Goal: Task Accomplishment & Management: Complete application form

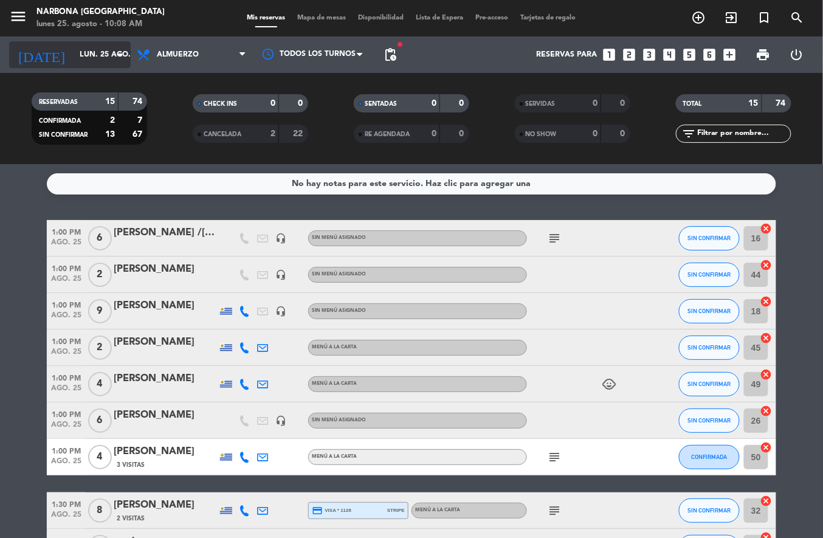
click at [95, 54] on input "lun. 25 ago." at bounding box center [125, 54] width 103 height 21
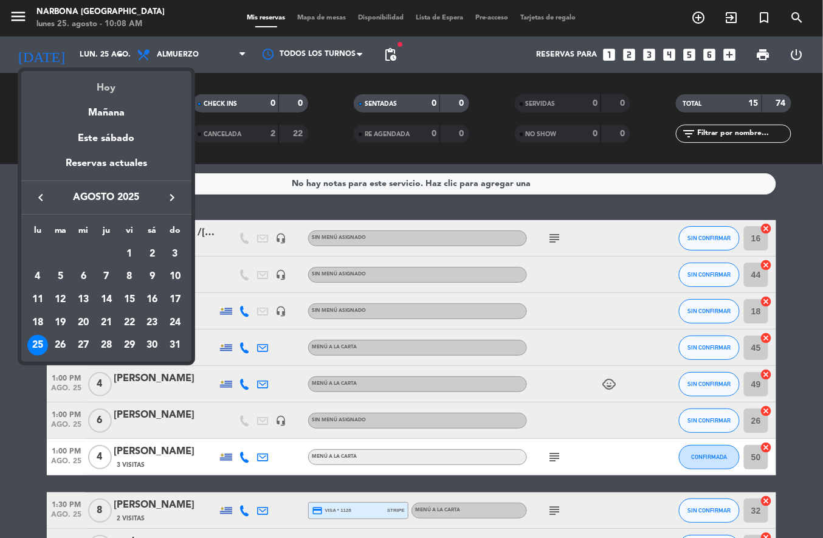
click at [99, 83] on div "Hoy" at bounding box center [106, 83] width 170 height 25
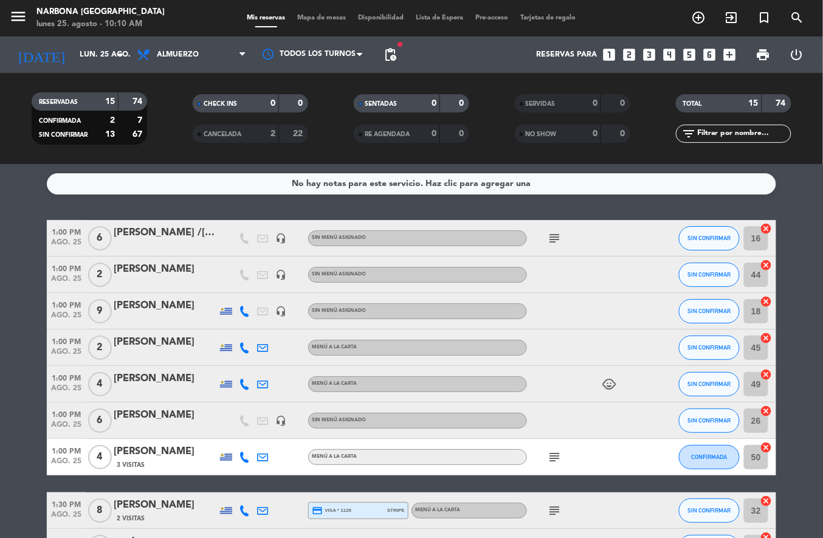
click at [696, 18] on icon "add_circle_outline" at bounding box center [699, 17] width 15 height 15
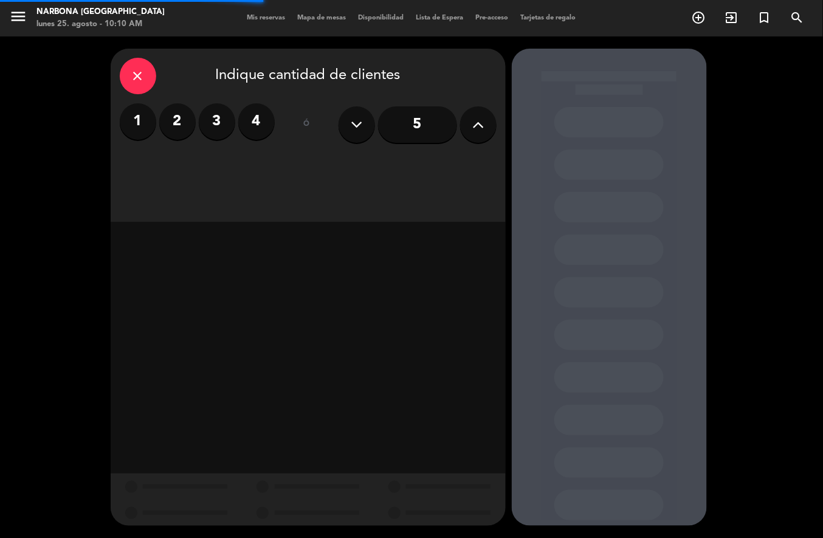
click at [451, 134] on input "5" at bounding box center [417, 124] width 79 height 36
click at [472, 136] on button at bounding box center [478, 124] width 36 height 36
click at [472, 133] on icon at bounding box center [478, 125] width 12 height 18
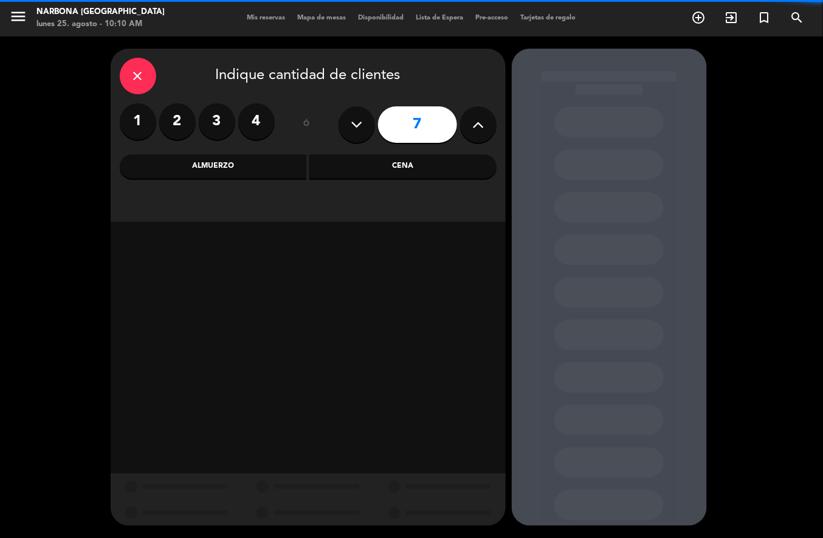
click at [472, 134] on button at bounding box center [478, 124] width 36 height 36
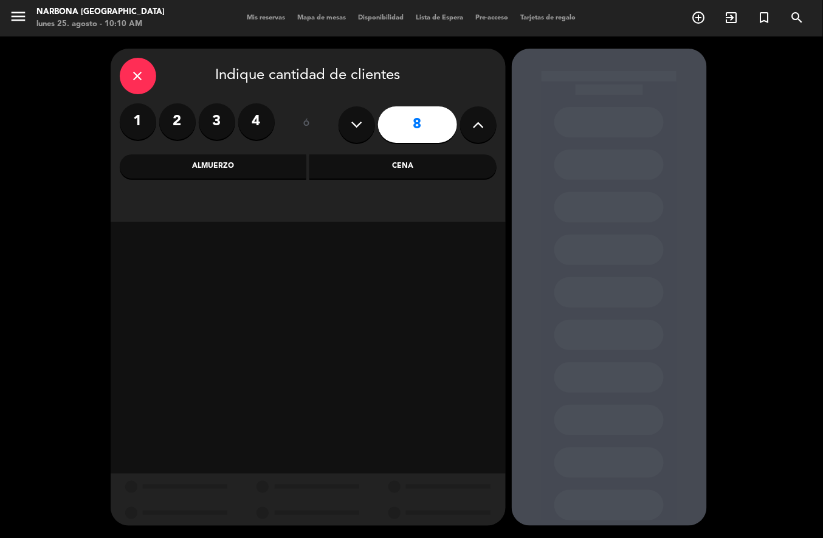
click at [480, 132] on icon at bounding box center [478, 125] width 12 height 18
click at [270, 167] on div "Almuerzo" at bounding box center [213, 166] width 187 height 24
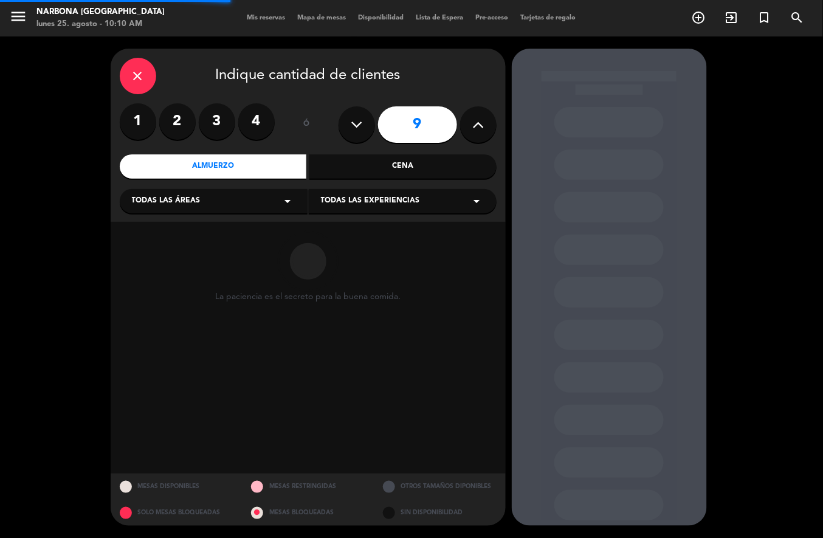
click at [453, 142] on div "9" at bounding box center [418, 124] width 158 height 43
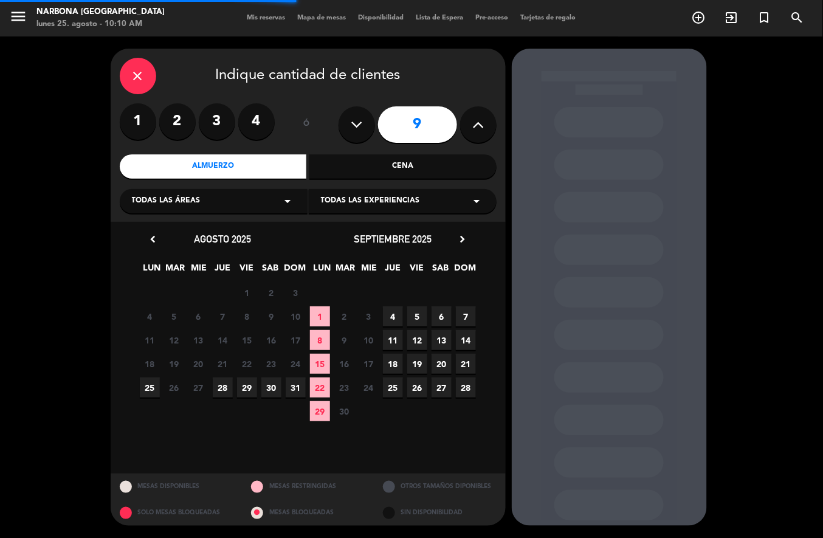
click at [479, 128] on icon at bounding box center [478, 125] width 12 height 18
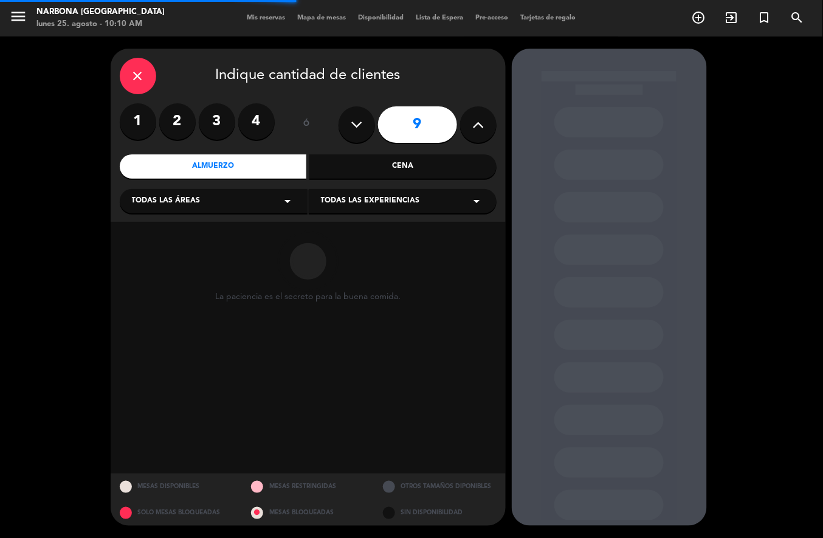
type input "10"
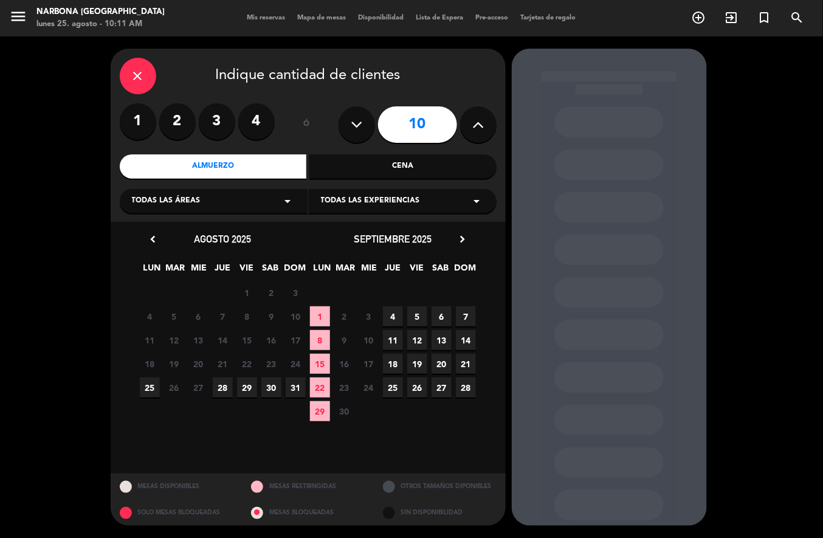
click at [149, 388] on span "25" at bounding box center [150, 388] width 20 height 20
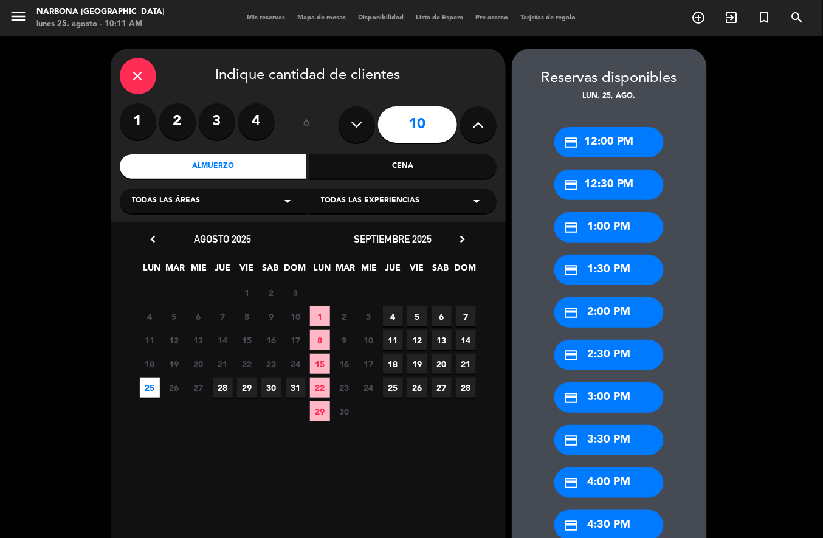
click at [621, 144] on div "credit_card 12:00 PM" at bounding box center [609, 142] width 109 height 30
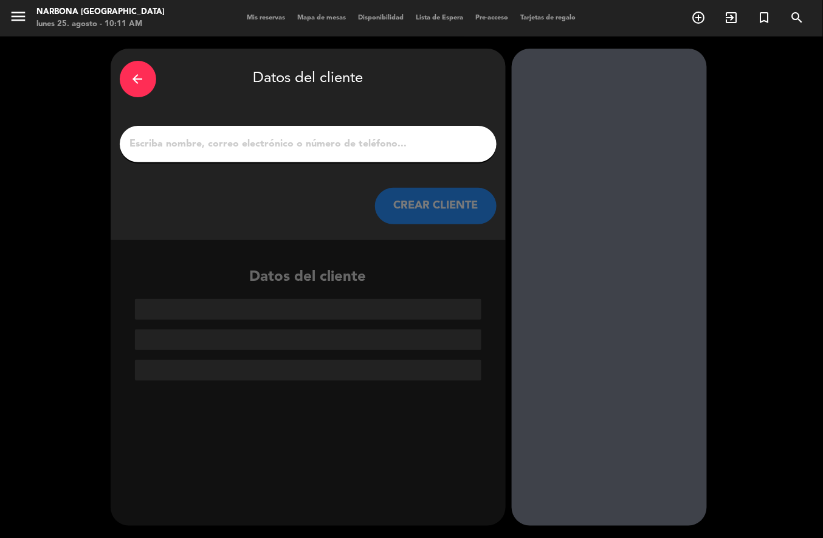
click at [131, 83] on icon "arrow_back" at bounding box center [138, 79] width 15 height 15
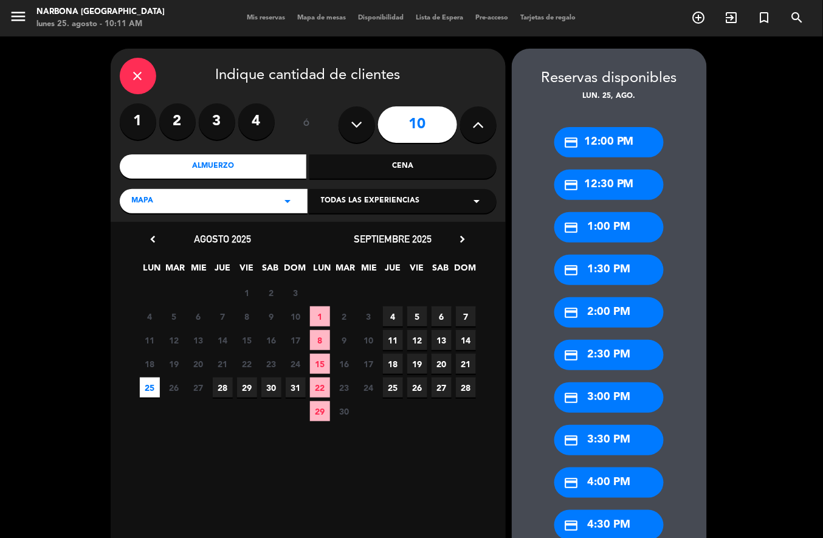
click at [626, 236] on div "credit_card 1:00 PM" at bounding box center [609, 227] width 109 height 30
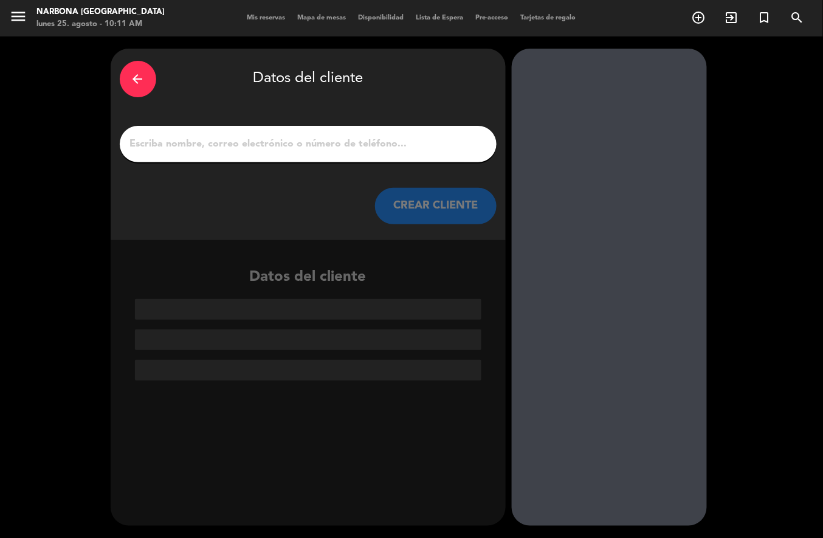
click at [384, 136] on input "1" at bounding box center [308, 144] width 359 height 17
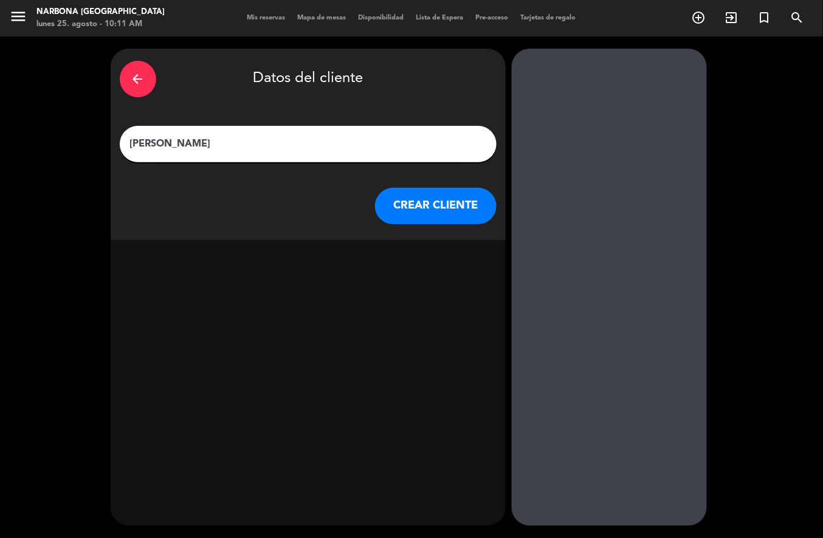
type input "[PERSON_NAME]"
click at [431, 207] on button "CREAR CLIENTE" at bounding box center [436, 206] width 122 height 36
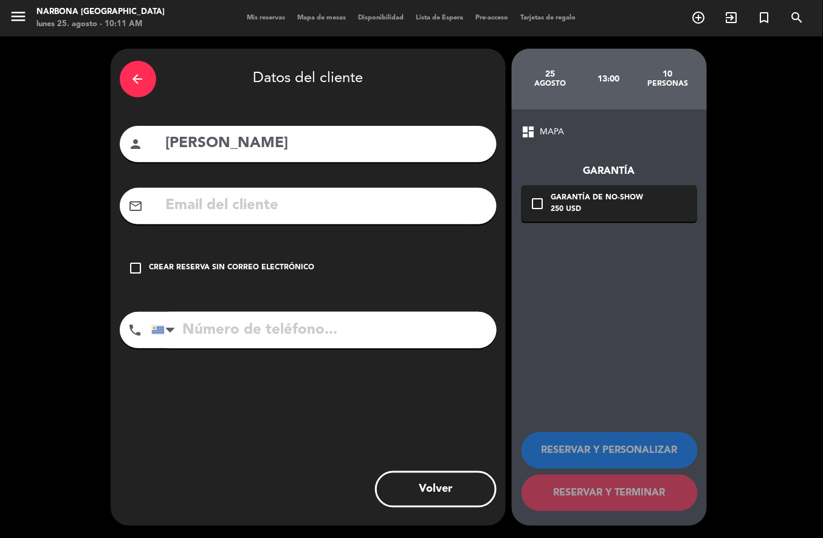
click at [260, 271] on div "Crear reserva sin correo electrónico" at bounding box center [232, 268] width 165 height 12
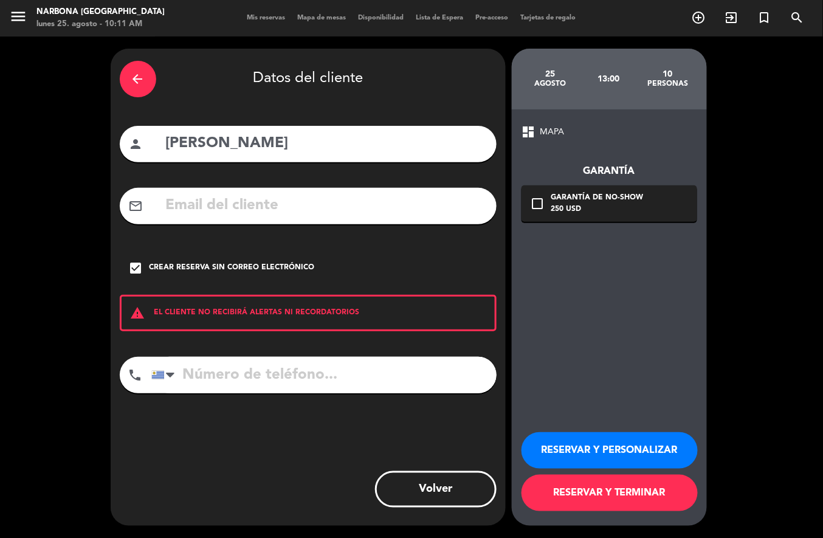
click at [638, 451] on button "RESERVAR Y PERSONALIZAR" at bounding box center [610, 450] width 176 height 36
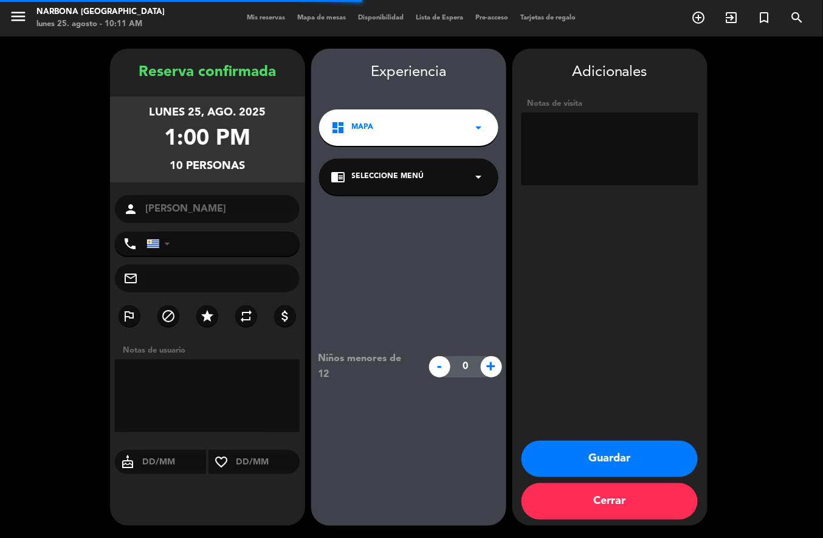
click at [620, 154] on textarea at bounding box center [610, 148] width 177 height 73
type textarea "privado. 20% desc"
click at [623, 456] on button "Guardar" at bounding box center [610, 459] width 176 height 36
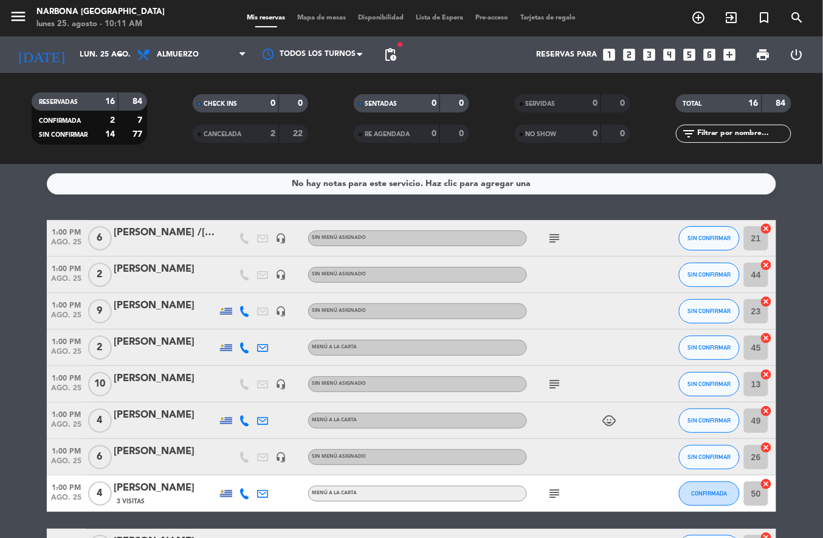
click at [552, 239] on icon "subject" at bounding box center [554, 238] width 15 height 15
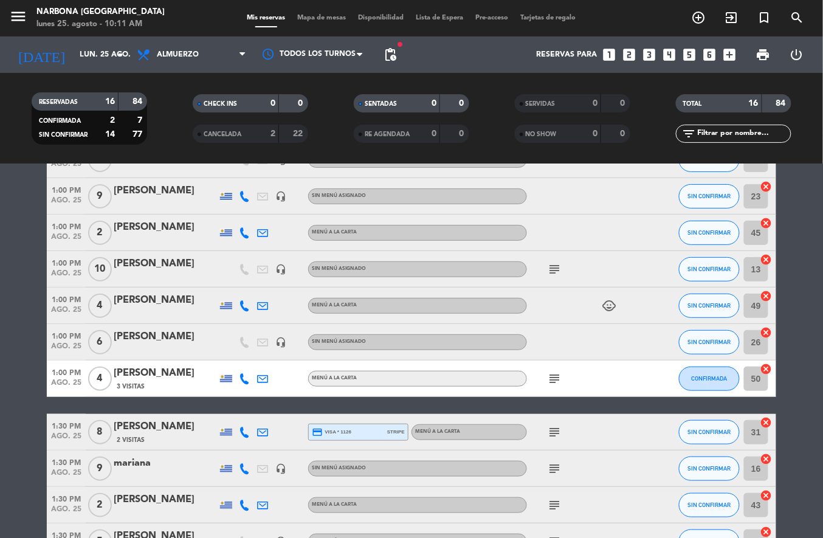
click at [553, 378] on icon "subject" at bounding box center [554, 379] width 15 height 15
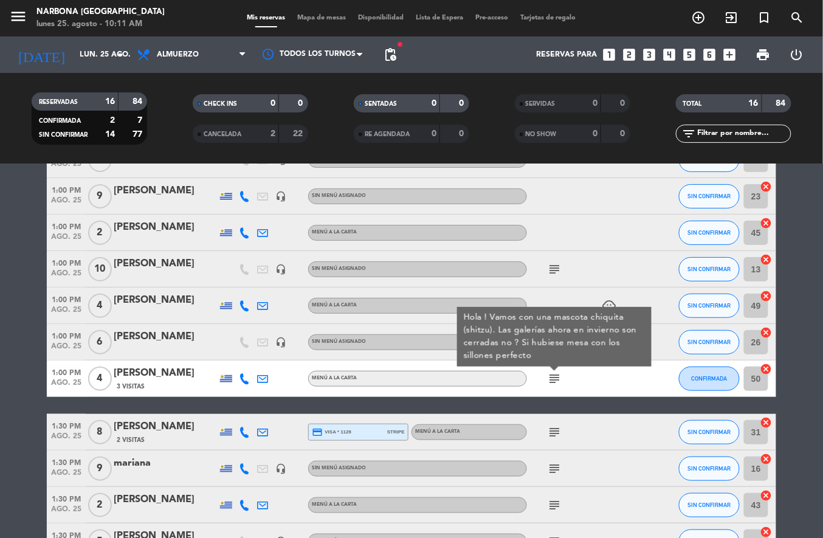
click at [550, 428] on icon "subject" at bounding box center [554, 432] width 15 height 15
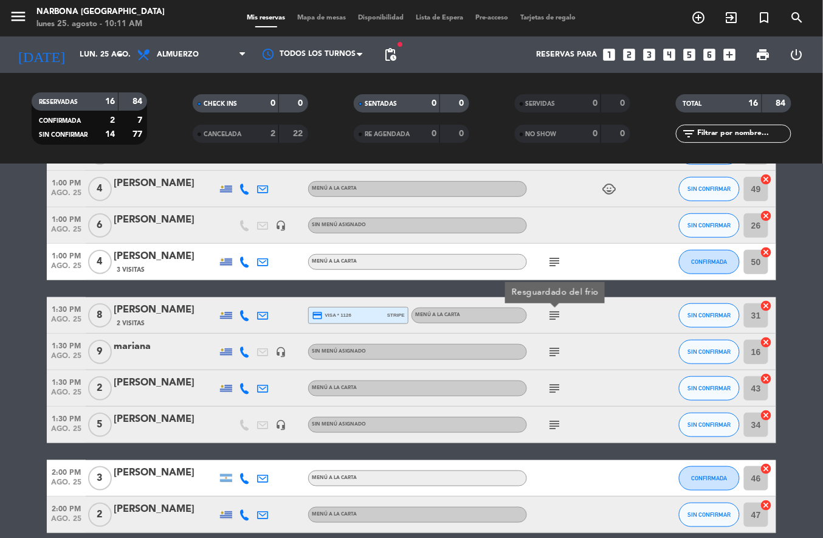
scroll to position [232, 0]
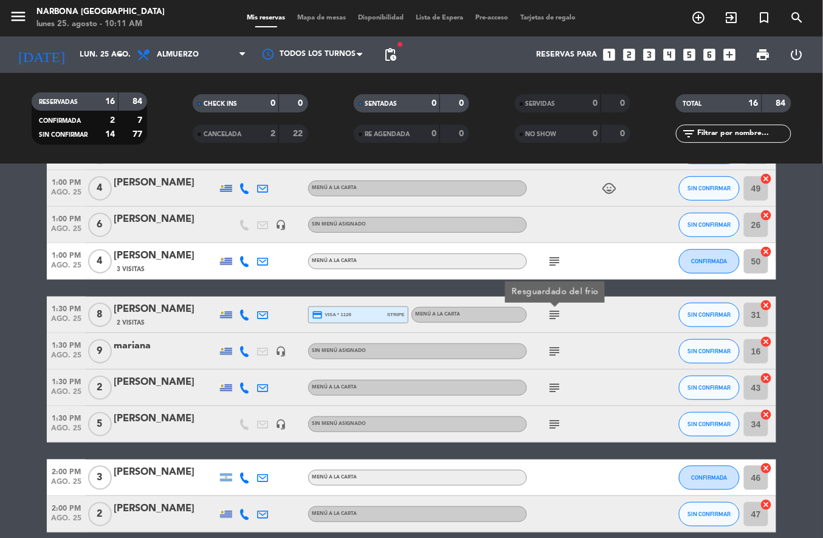
click at [551, 353] on icon "subject" at bounding box center [554, 351] width 15 height 15
click at [555, 384] on icon "subject" at bounding box center [554, 388] width 15 height 15
click at [553, 424] on icon "subject" at bounding box center [554, 424] width 15 height 15
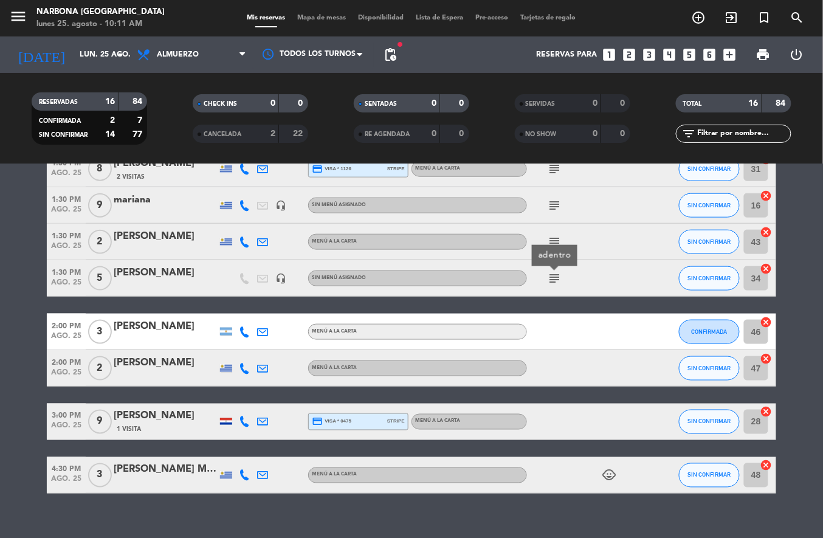
scroll to position [291, 0]
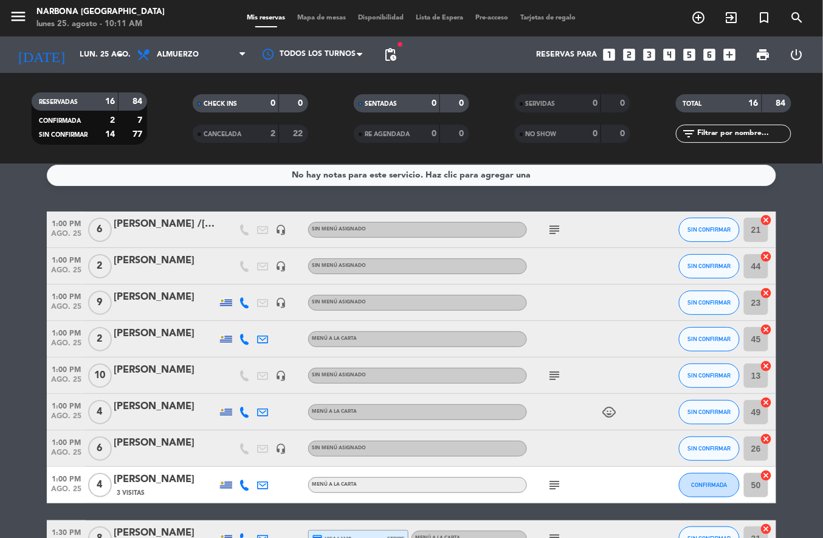
click at [556, 373] on icon "subject" at bounding box center [554, 375] width 15 height 15
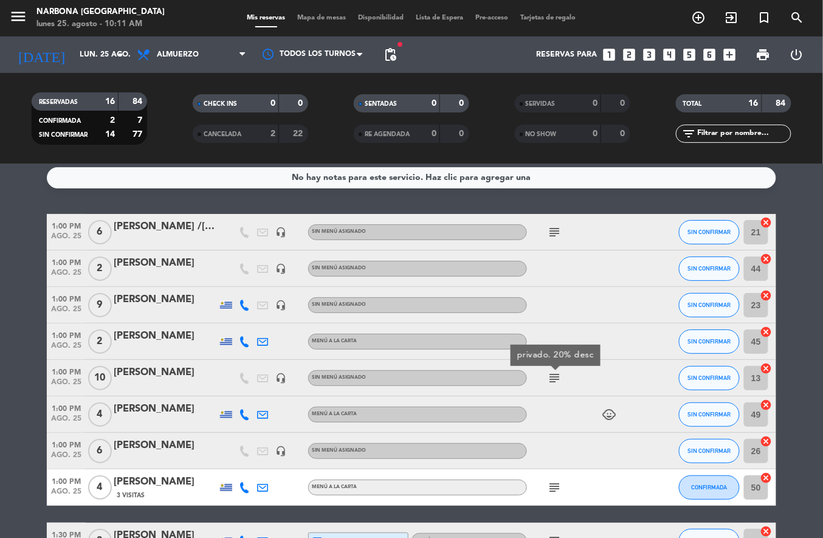
click at [553, 373] on icon "subject" at bounding box center [554, 378] width 15 height 15
click at [560, 230] on icon "subject" at bounding box center [554, 232] width 15 height 15
click at [694, 17] on icon "add_circle_outline" at bounding box center [699, 17] width 15 height 15
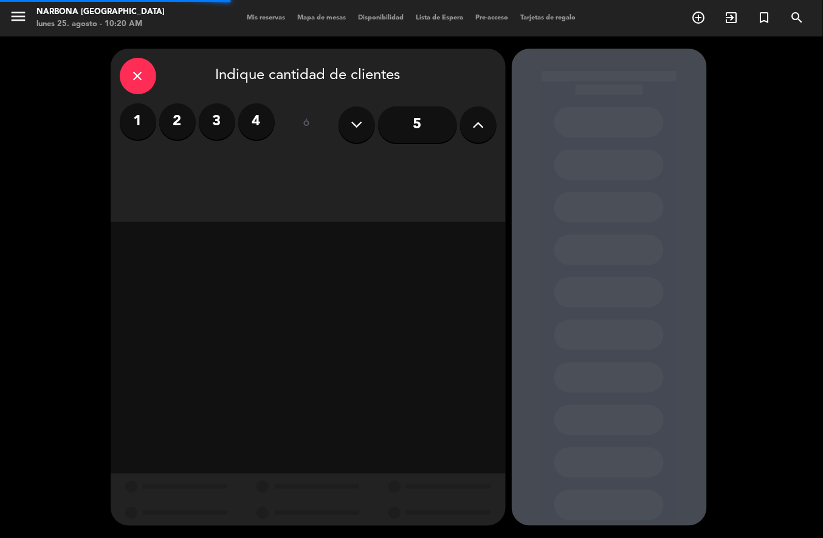
click at [215, 125] on label "3" at bounding box center [217, 121] width 36 height 36
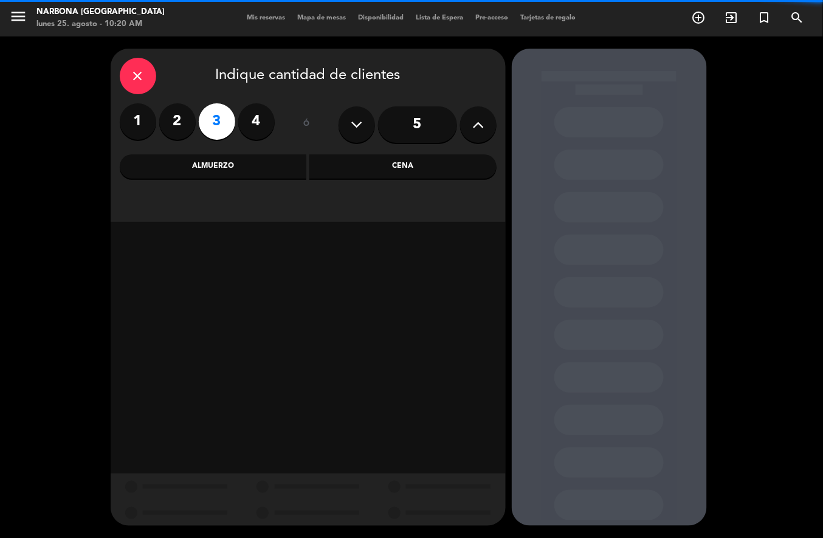
click at [255, 162] on div "Almuerzo" at bounding box center [213, 166] width 187 height 24
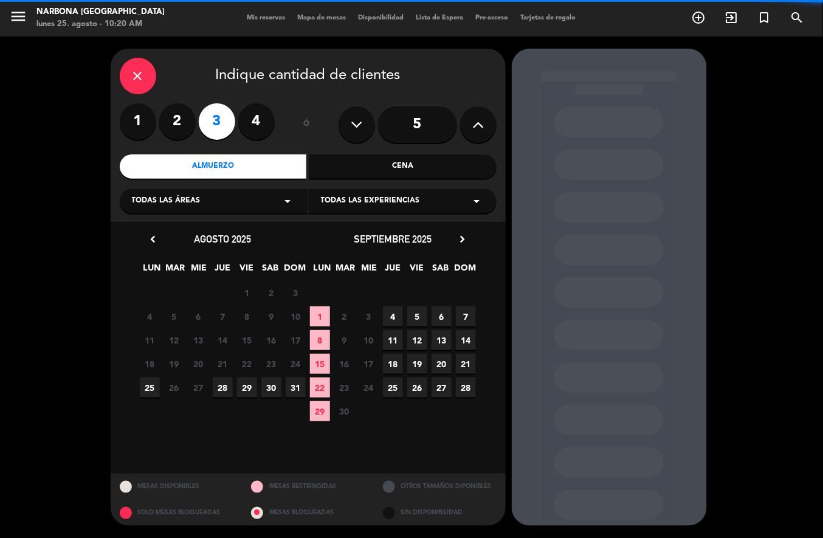
click at [256, 127] on label "4" at bounding box center [256, 121] width 36 height 36
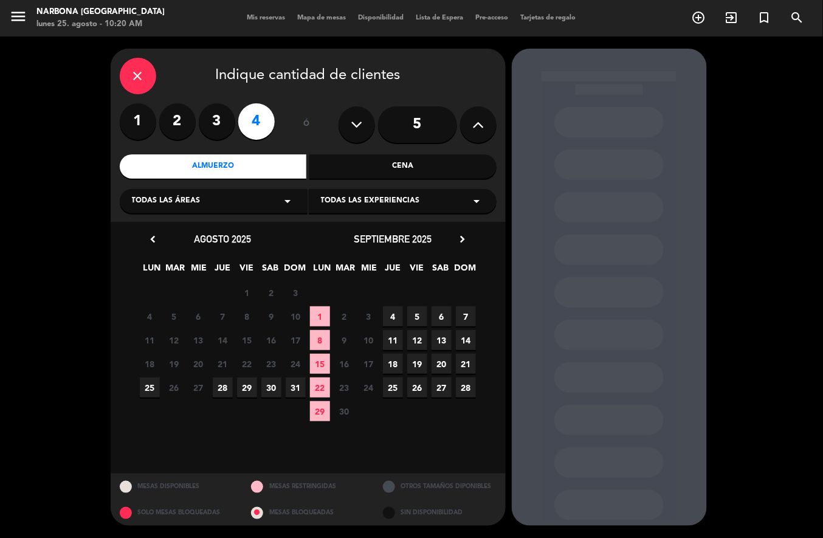
click at [144, 383] on span "25" at bounding box center [150, 388] width 20 height 20
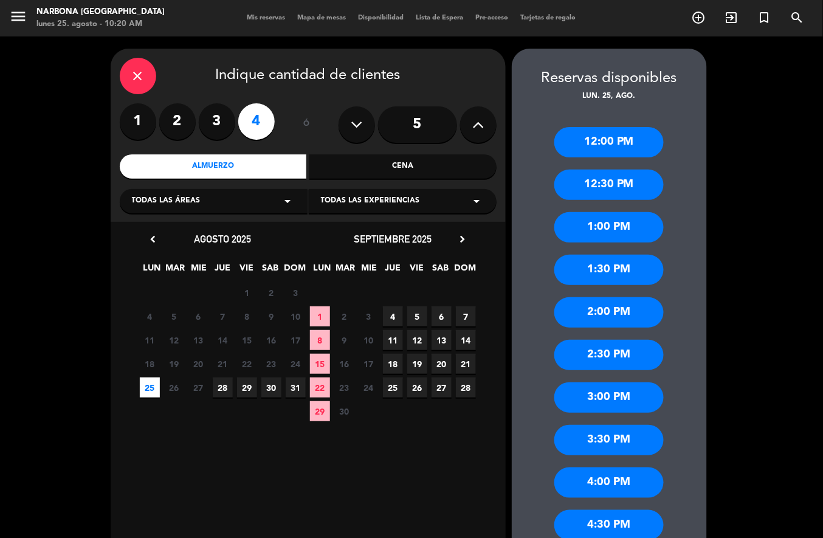
click at [596, 282] on div "1:30 PM" at bounding box center [609, 270] width 109 height 30
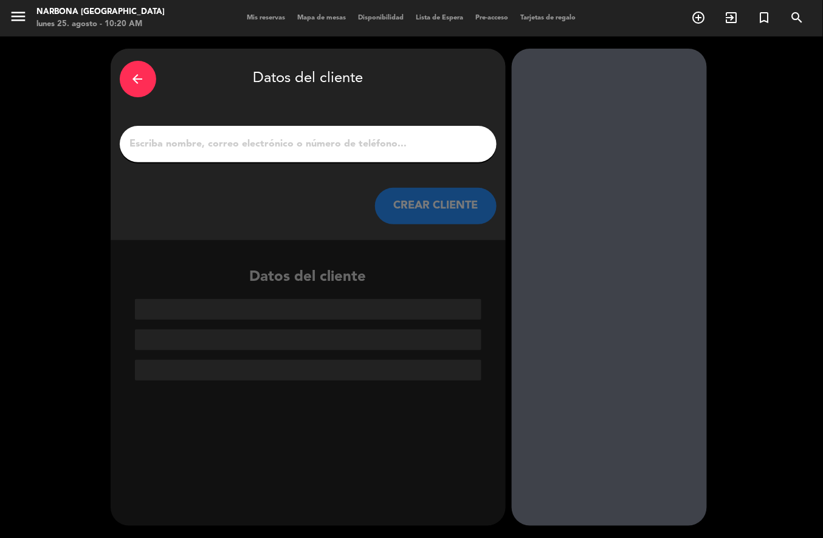
click at [382, 139] on input "1" at bounding box center [308, 144] width 359 height 17
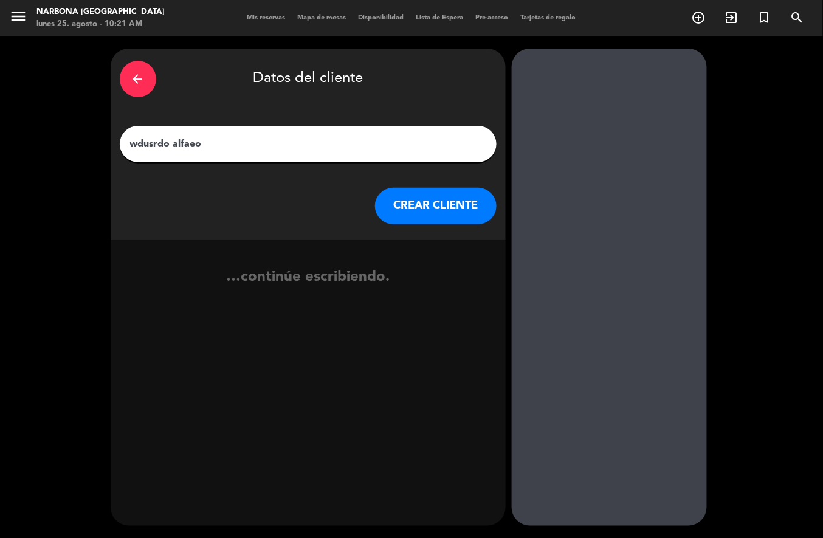
click at [145, 139] on input "wdusrdo alfaeo" at bounding box center [308, 144] width 359 height 17
click at [157, 147] on input "edusrdo alfaeo" at bounding box center [308, 144] width 359 height 17
click at [220, 141] on input "[PERSON_NAME]" at bounding box center [308, 144] width 359 height 17
type input "[PERSON_NAME]"
click at [450, 206] on button "CREAR CLIENTE" at bounding box center [436, 206] width 122 height 36
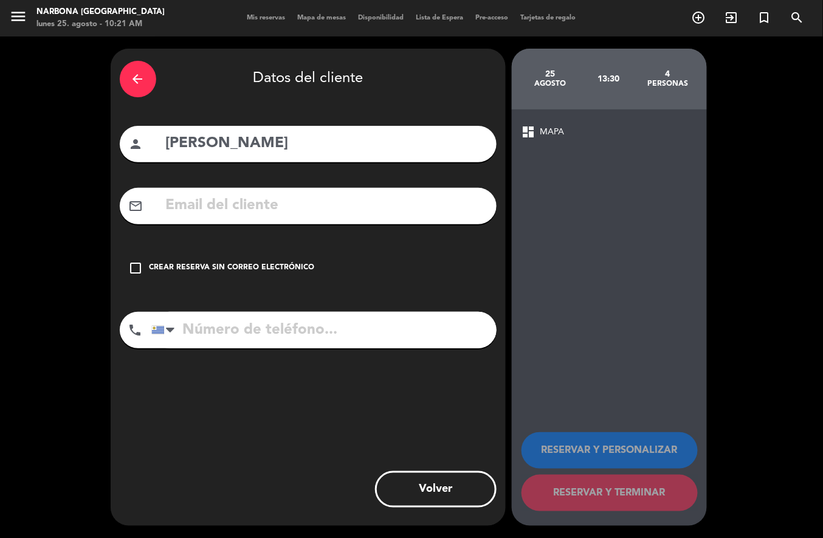
click at [231, 271] on div "Crear reserva sin correo electrónico" at bounding box center [232, 268] width 165 height 12
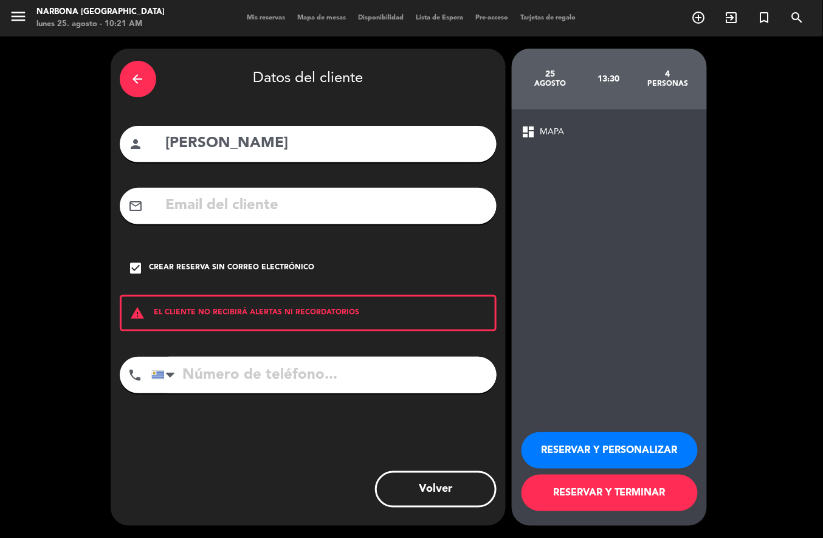
click at [610, 492] on button "RESERVAR Y TERMINAR" at bounding box center [610, 493] width 176 height 36
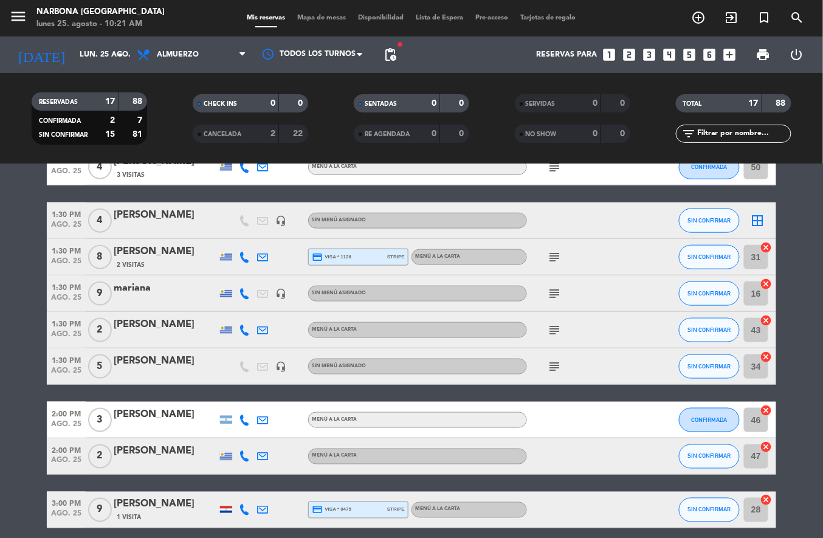
scroll to position [326, 0]
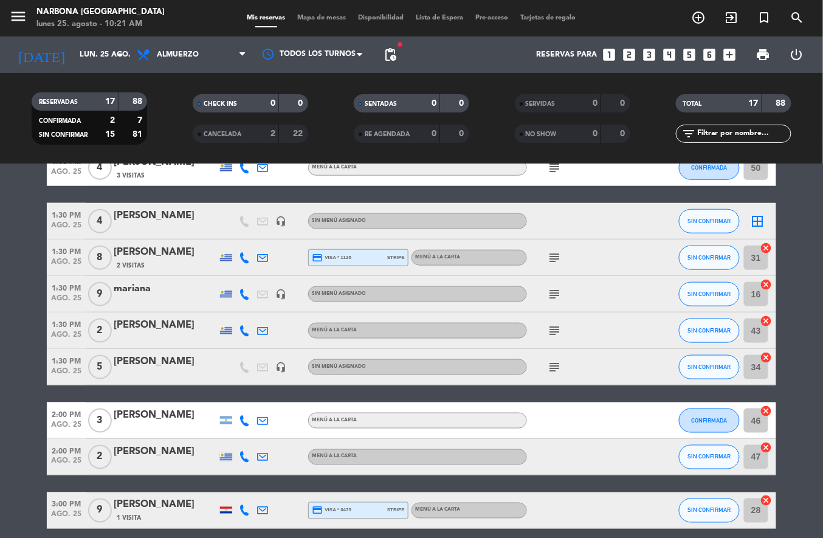
click at [170, 219] on div "[PERSON_NAME]" at bounding box center [165, 216] width 103 height 16
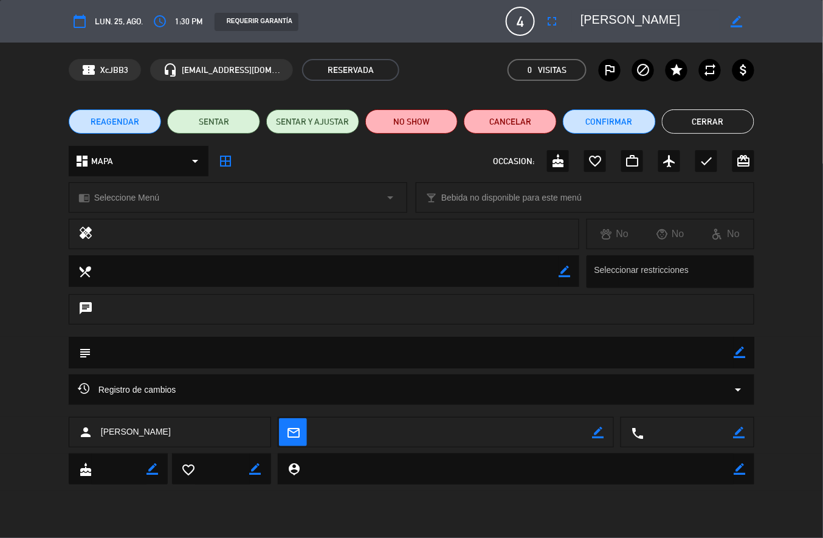
click at [728, 343] on textarea at bounding box center [412, 352] width 643 height 31
click at [740, 351] on icon "border_color" at bounding box center [740, 353] width 12 height 12
click at [562, 351] on textarea at bounding box center [412, 352] width 643 height 31
type textarea "f"
type textarea "galeria"
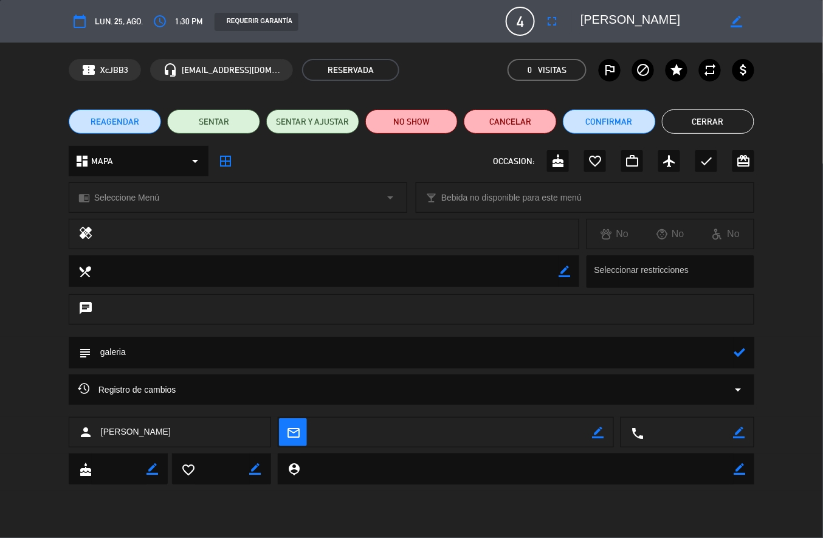
click at [738, 351] on icon at bounding box center [740, 353] width 12 height 12
click at [706, 125] on button "Cerrar" at bounding box center [708, 121] width 93 height 24
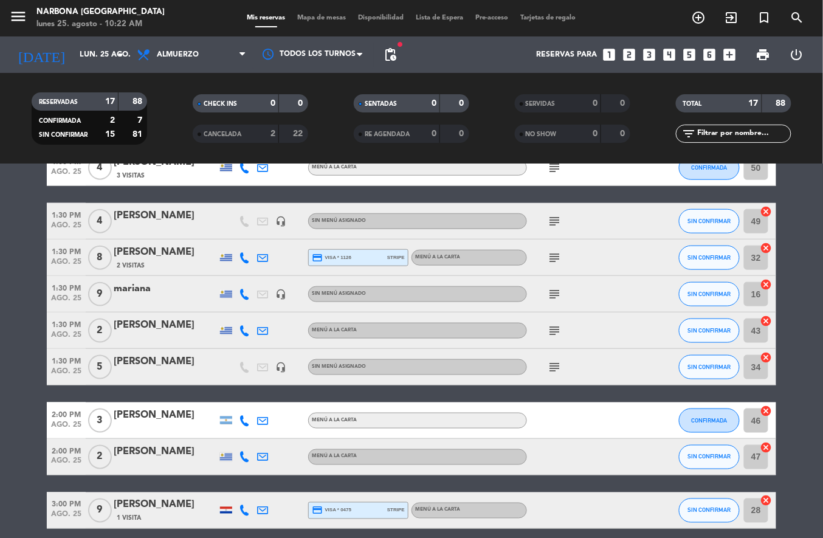
click at [706, 13] on icon "add_circle_outline" at bounding box center [699, 17] width 15 height 15
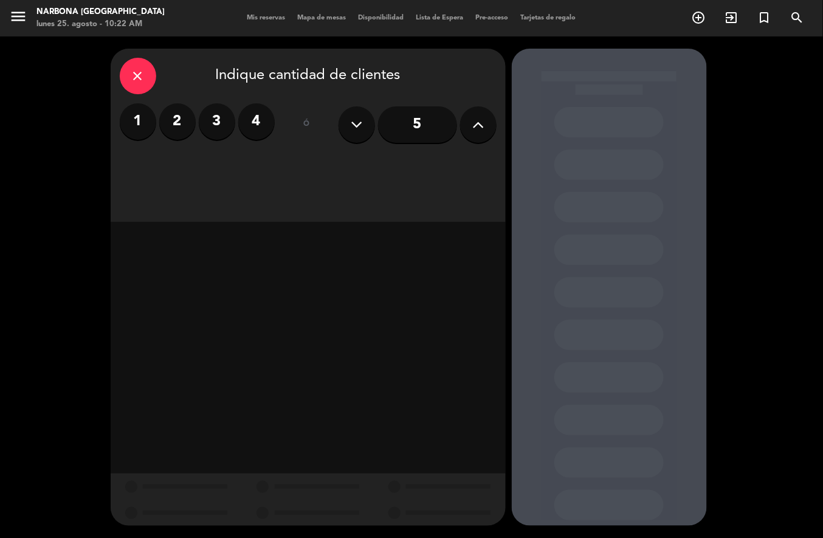
click at [488, 130] on button at bounding box center [478, 124] width 36 height 36
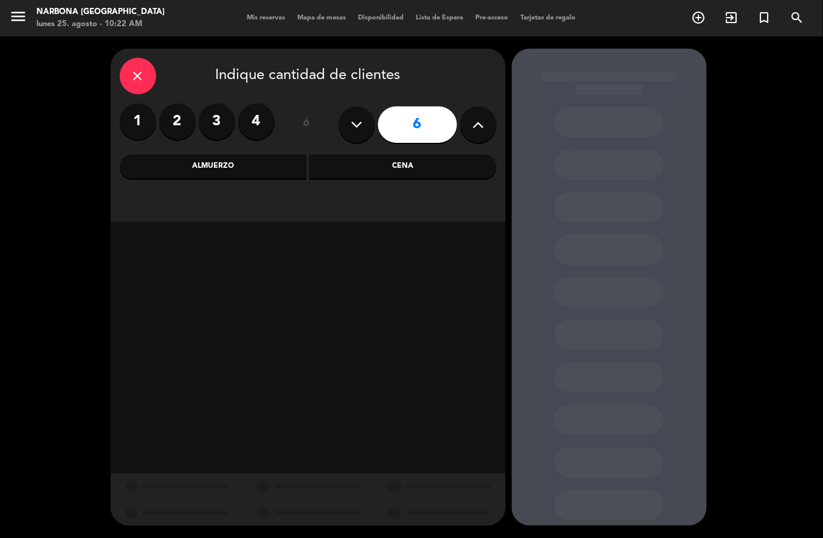
click at [466, 129] on button at bounding box center [478, 124] width 36 height 36
click at [465, 131] on button at bounding box center [478, 124] width 36 height 36
click at [477, 132] on icon at bounding box center [478, 125] width 12 height 18
type input "9"
click at [244, 161] on div "Almuerzo" at bounding box center [213, 166] width 187 height 24
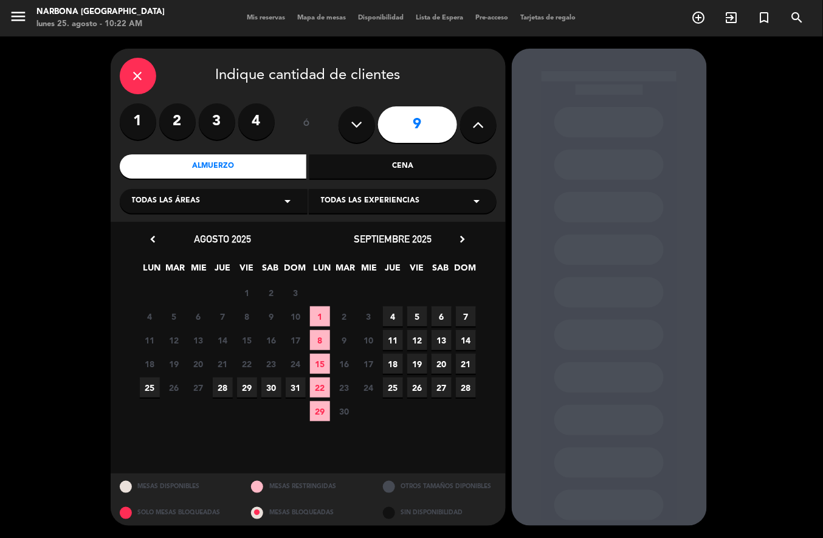
click at [150, 388] on span "25" at bounding box center [150, 388] width 20 height 20
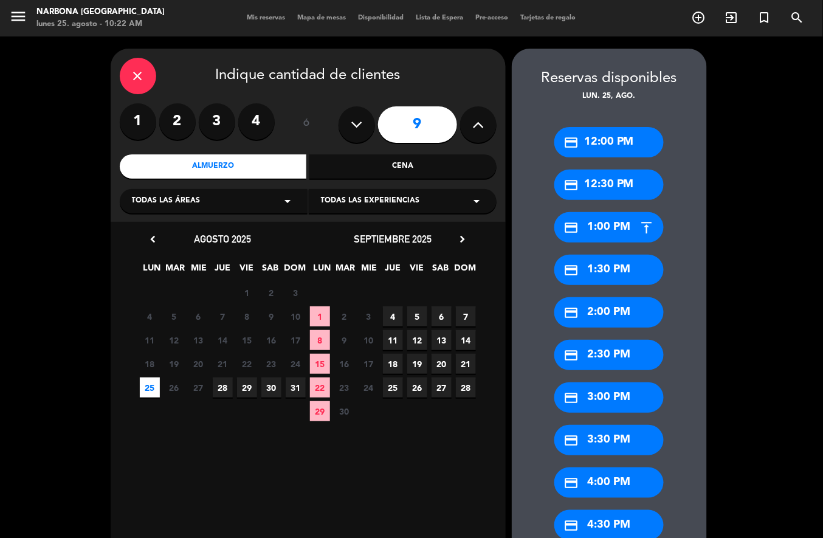
click at [598, 181] on div "credit_card 12:30 PM" at bounding box center [609, 185] width 109 height 30
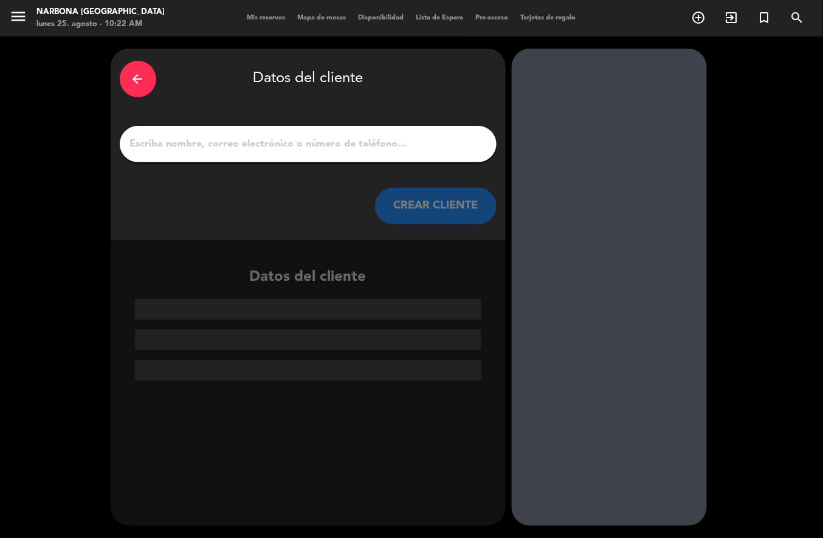
click at [300, 136] on input "1" at bounding box center [308, 144] width 359 height 17
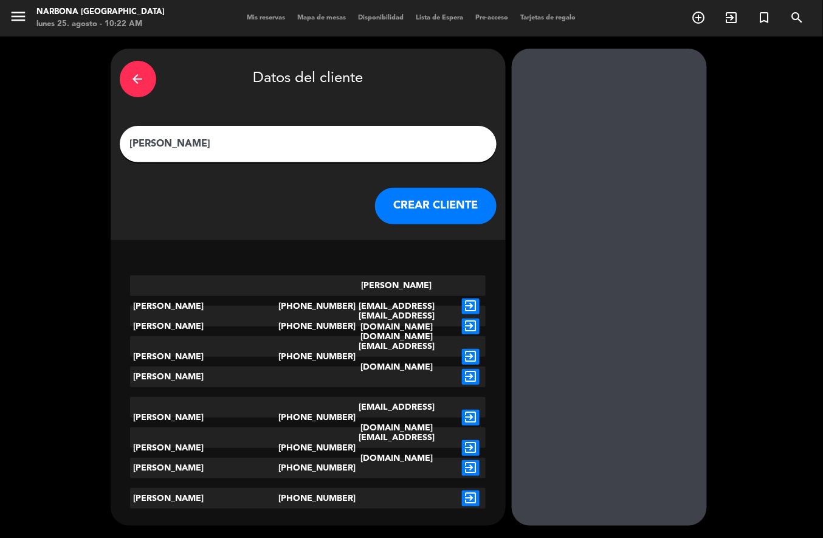
type input "[PERSON_NAME]"
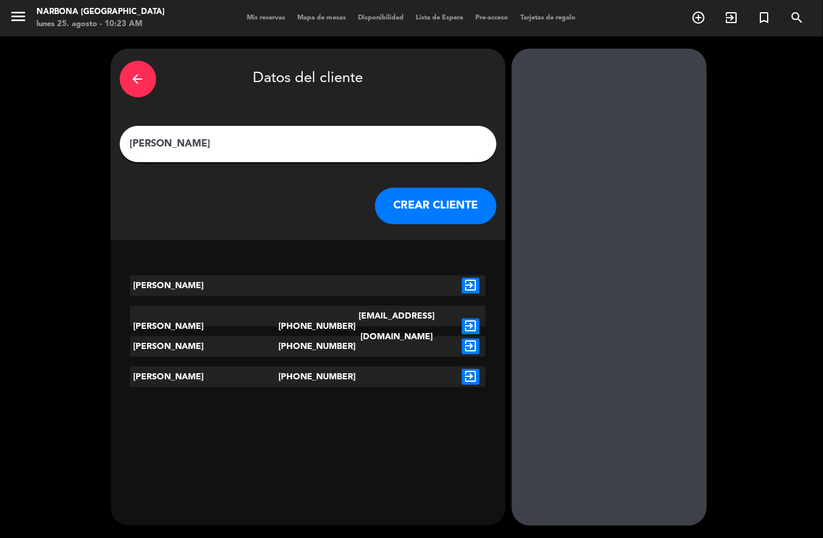
click at [440, 206] on button "CREAR CLIENTE" at bounding box center [436, 206] width 122 height 36
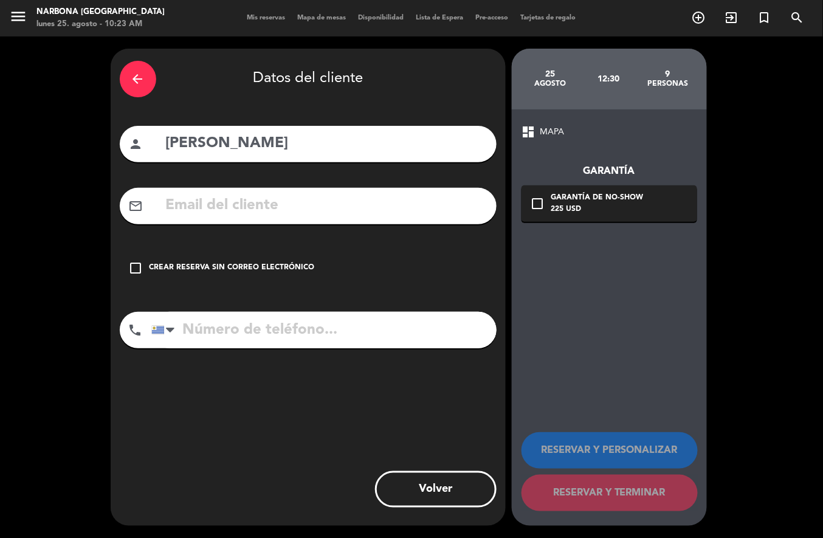
click at [210, 268] on div "Crear reserva sin correo electrónico" at bounding box center [232, 268] width 165 height 12
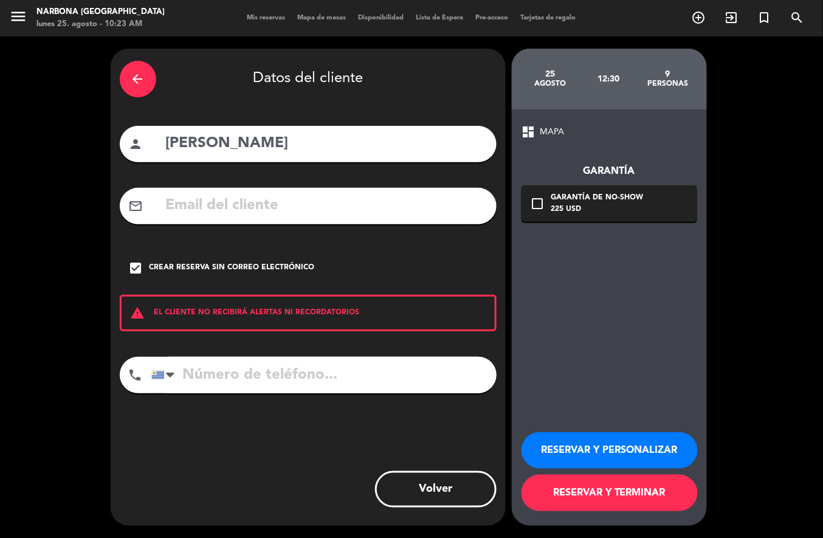
click at [258, 370] on input "tel" at bounding box center [323, 375] width 345 height 36
type input "098441146"
click at [589, 491] on button "RESERVAR Y TERMINAR" at bounding box center [610, 493] width 176 height 36
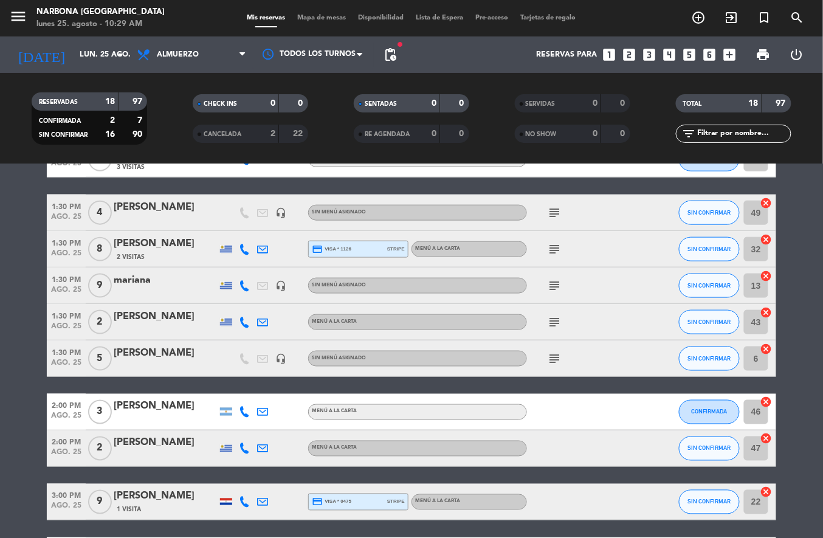
scroll to position [390, 0]
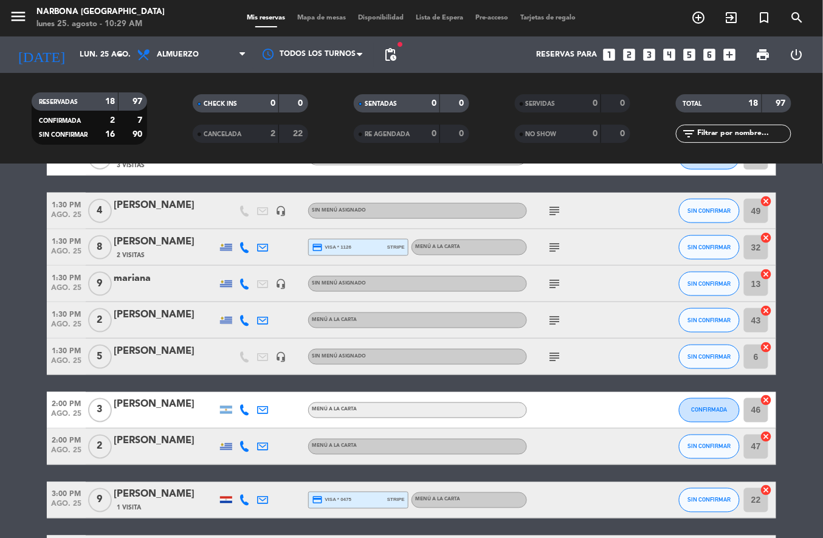
click at [164, 313] on div "[PERSON_NAME]" at bounding box center [165, 315] width 103 height 16
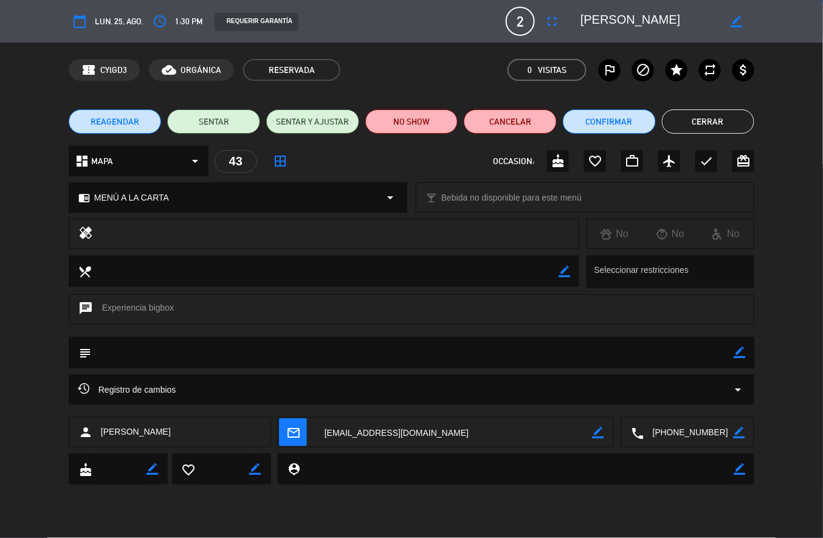
click at [736, 354] on icon "border_color" at bounding box center [740, 353] width 12 height 12
click at [502, 346] on textarea at bounding box center [412, 352] width 643 height 31
type textarea "c"
type textarea "Almuerzo Bigbox ok cod VGHNH442"
click at [740, 354] on icon at bounding box center [740, 353] width 12 height 12
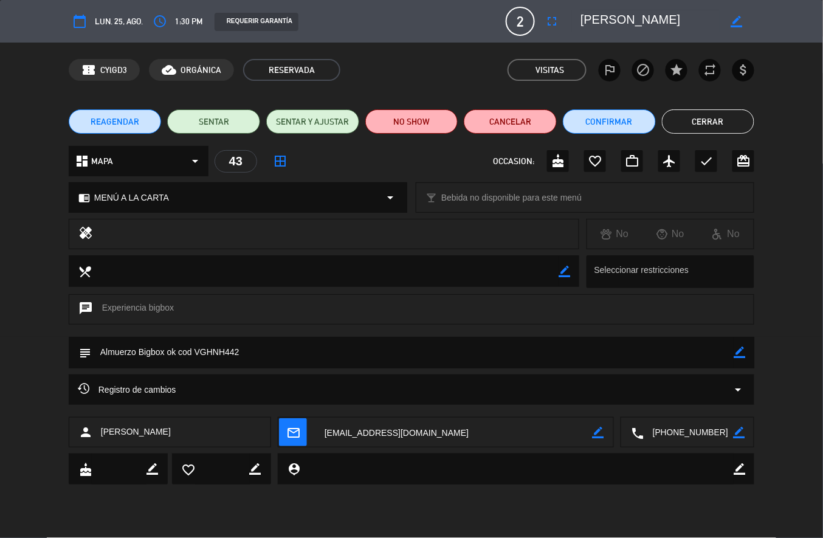
click at [703, 123] on button "Cerrar" at bounding box center [708, 121] width 93 height 24
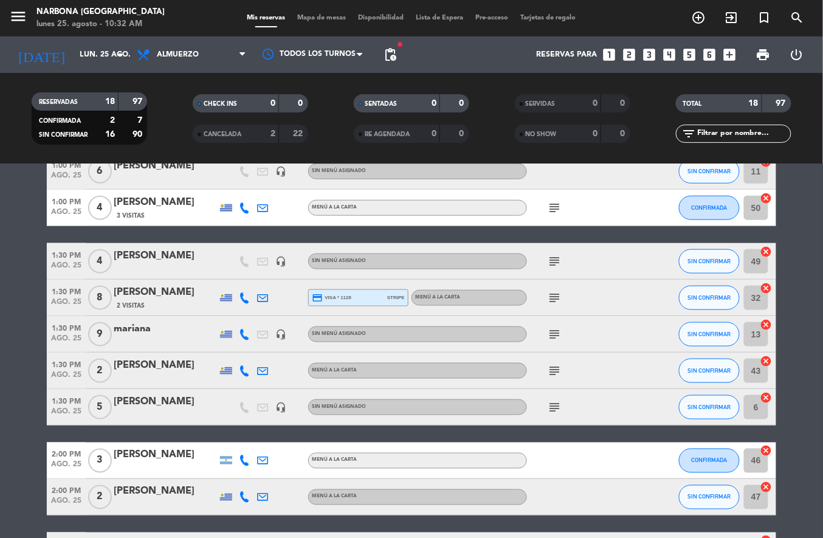
scroll to position [350, 0]
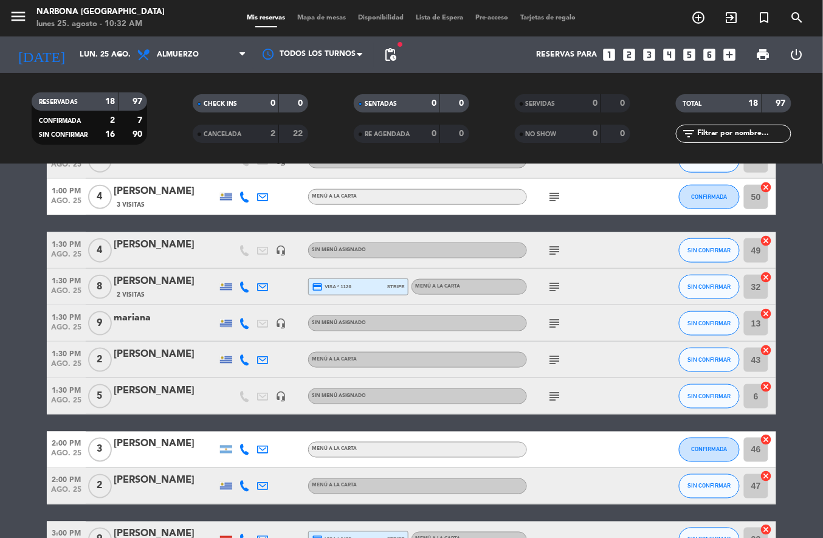
click at [550, 280] on icon "subject" at bounding box center [554, 287] width 15 height 15
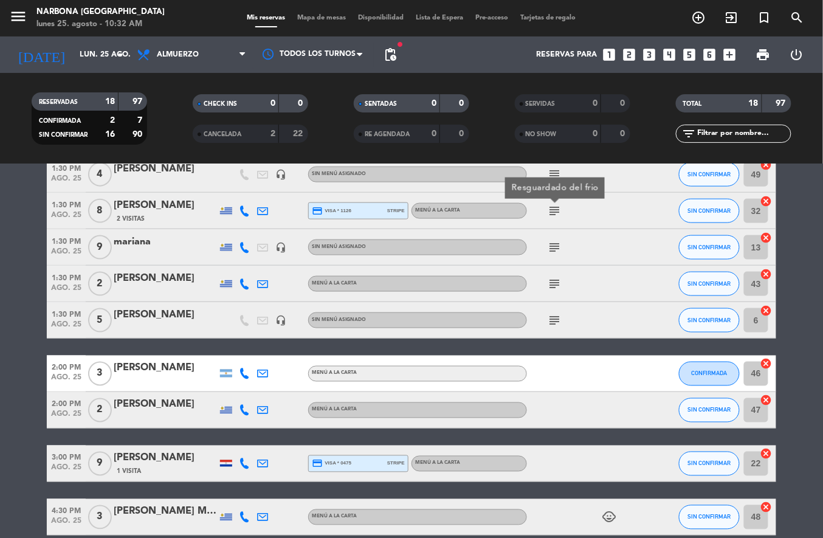
scroll to position [484, 0]
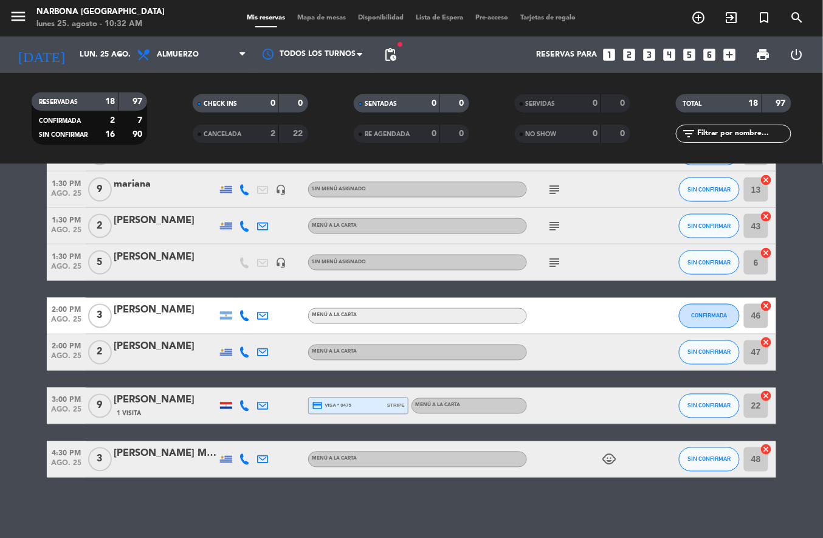
click at [555, 185] on icon "subject" at bounding box center [554, 189] width 15 height 15
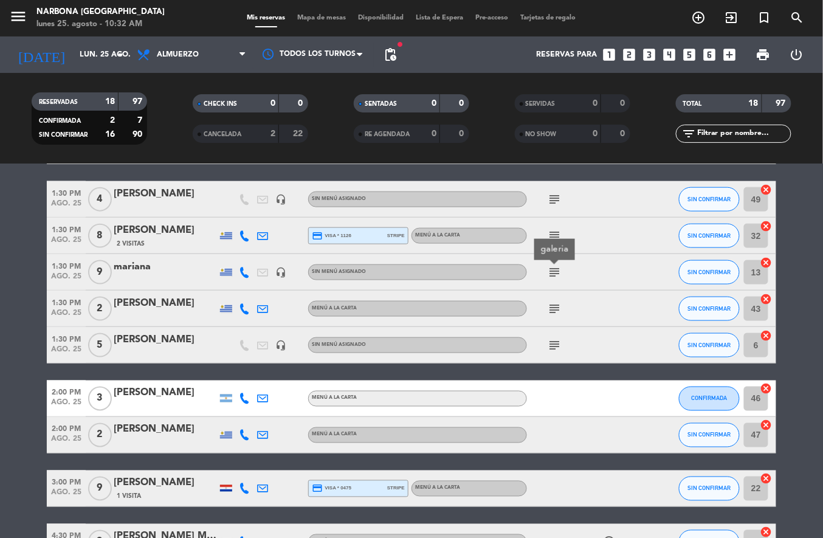
scroll to position [402, 0]
